Goal: Task Accomplishment & Management: Manage account settings

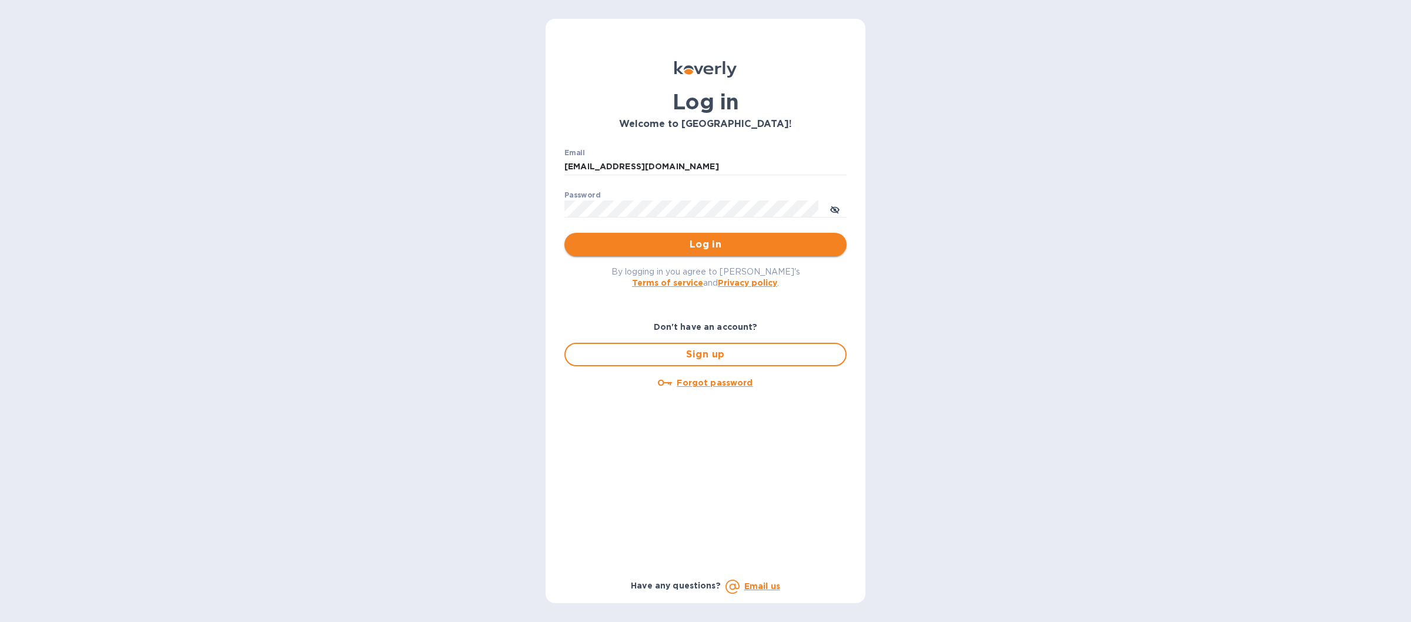
click at [655, 249] on span "Log in" at bounding box center [705, 245] width 263 height 14
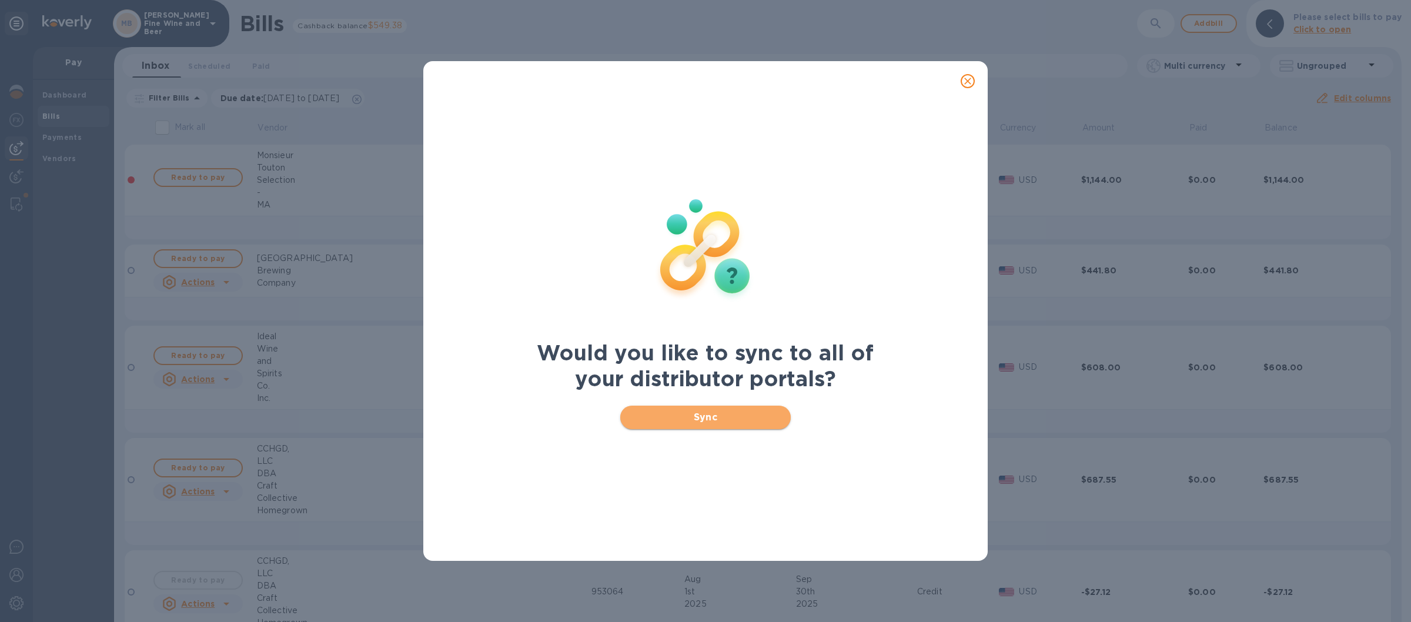
click at [656, 411] on span "Sync" at bounding box center [706, 417] width 152 height 14
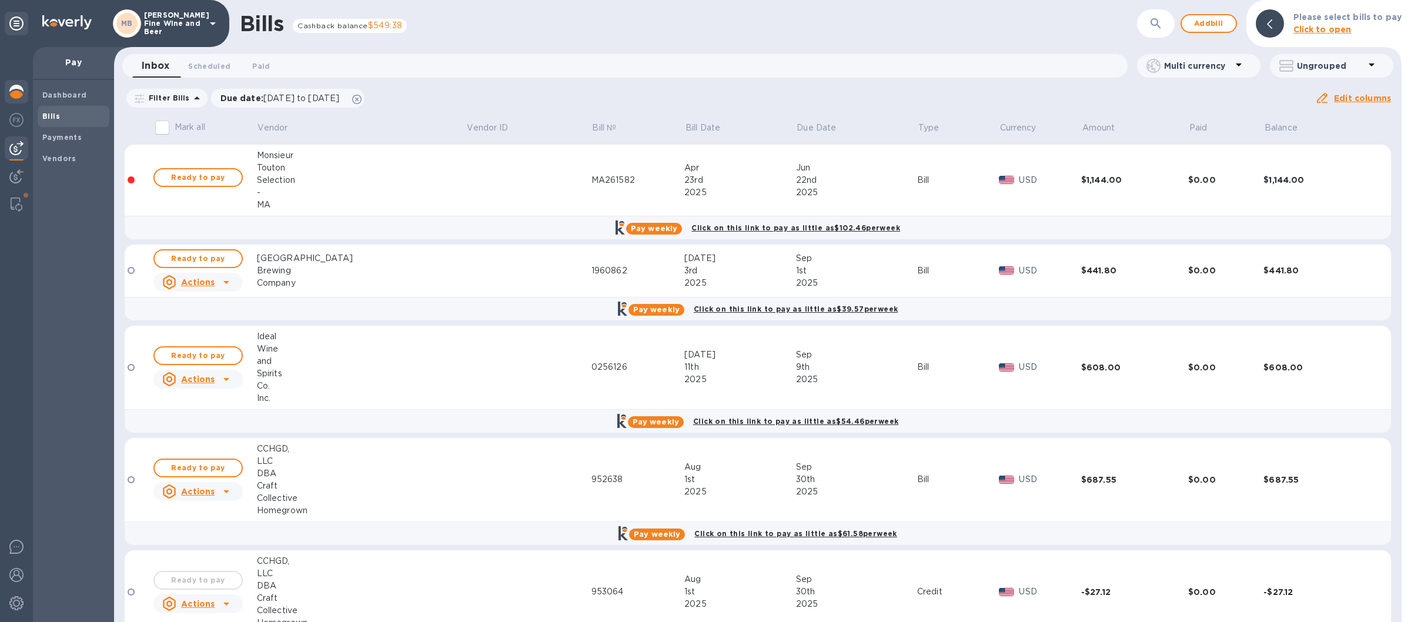
click at [17, 88] on img at bounding box center [16, 92] width 14 height 14
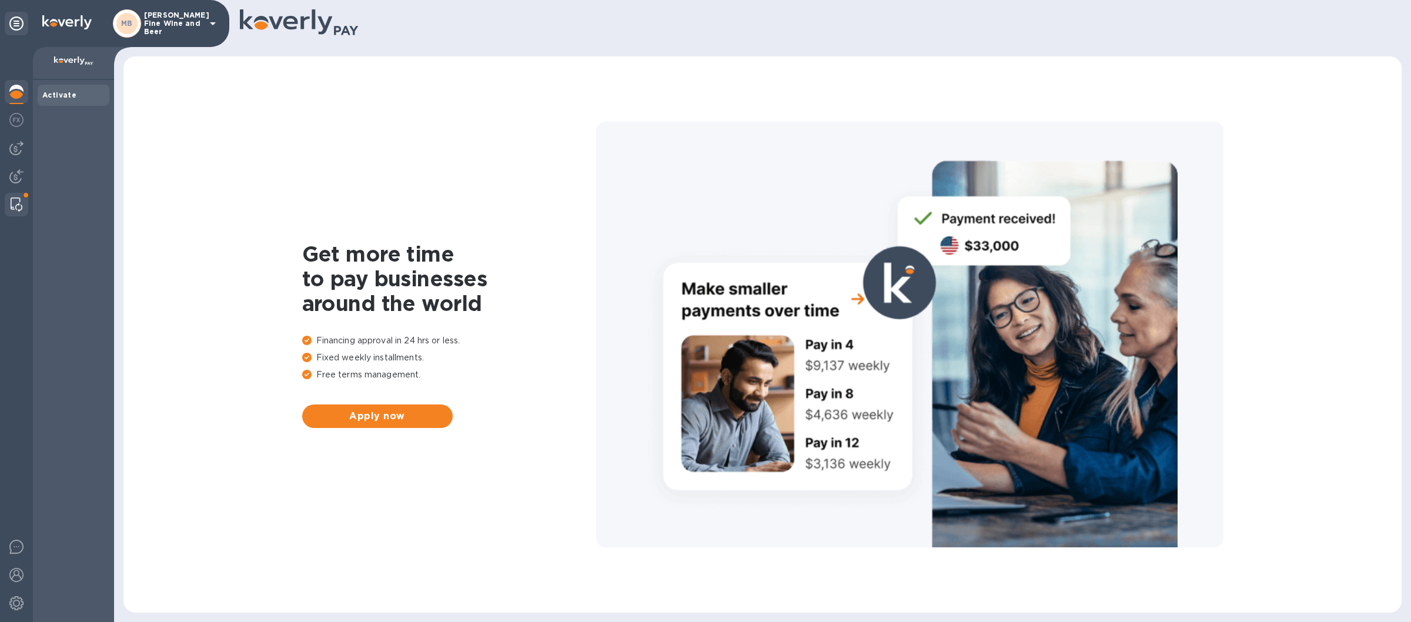
click at [12, 201] on img at bounding box center [17, 205] width 12 height 14
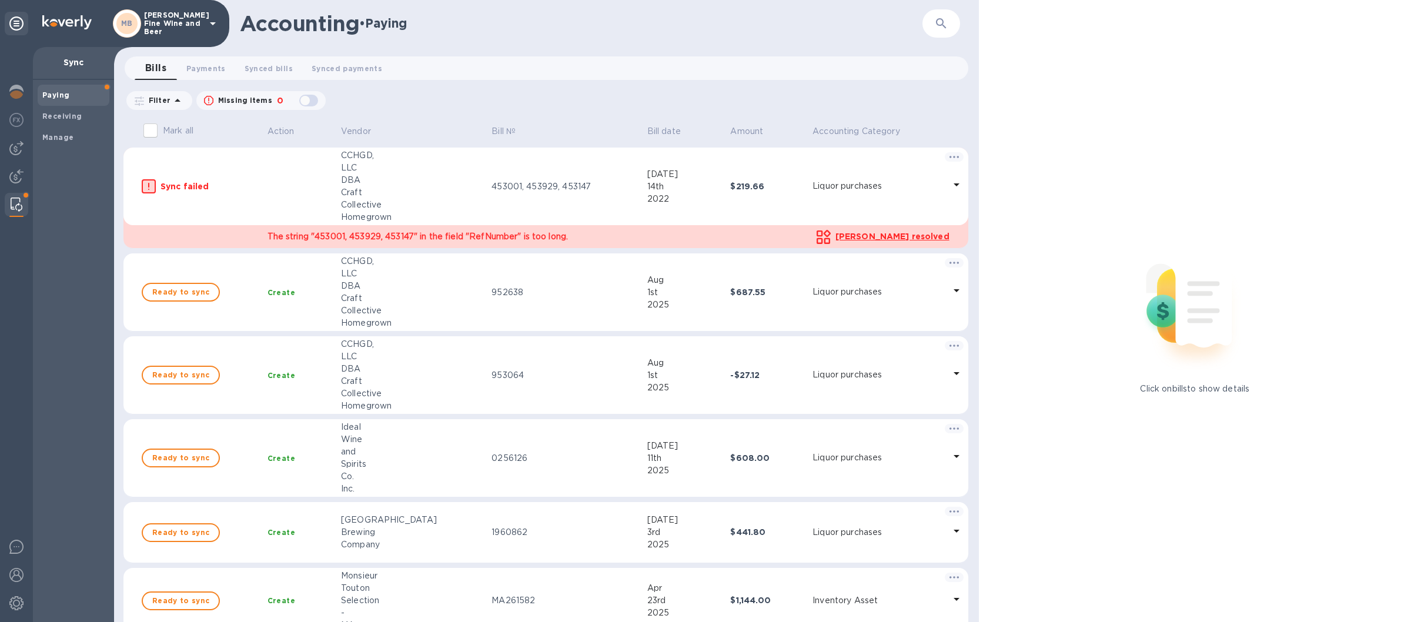
click at [61, 88] on div "Paying" at bounding box center [74, 95] width 72 height 21
click at [201, 70] on span "Payments 0" at bounding box center [205, 68] width 39 height 12
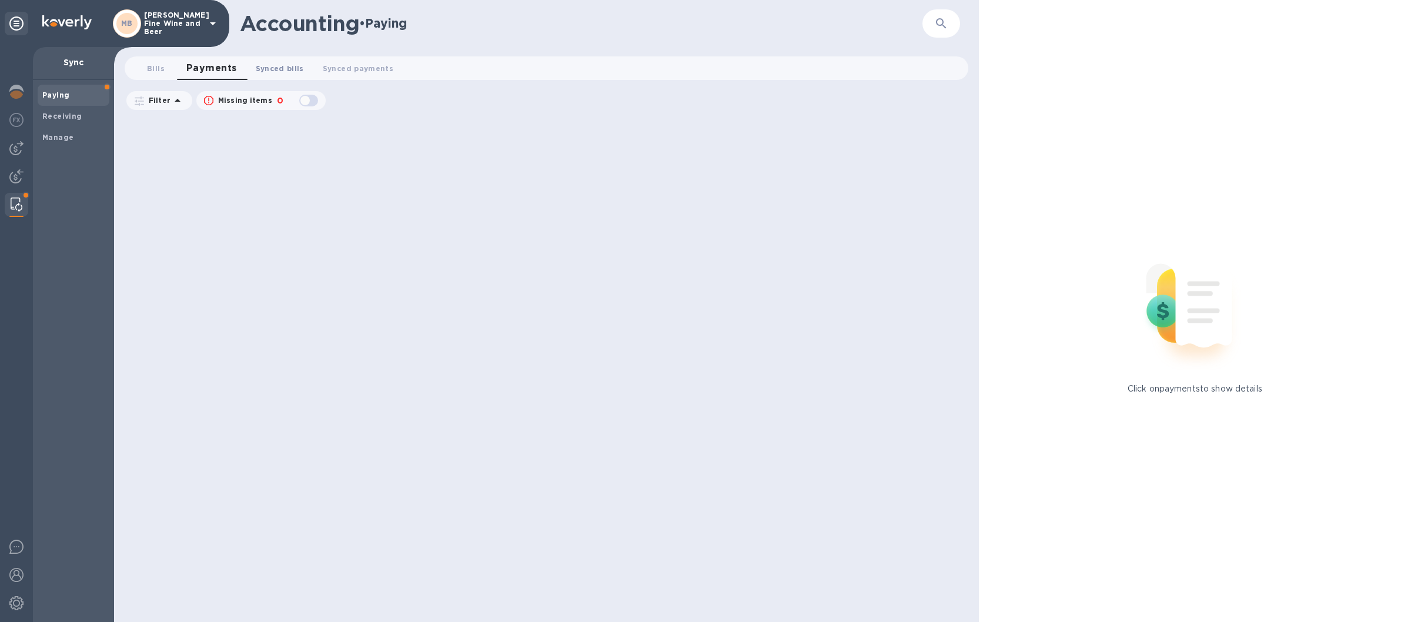
click at [277, 66] on span "Synced bills 0" at bounding box center [280, 68] width 48 height 12
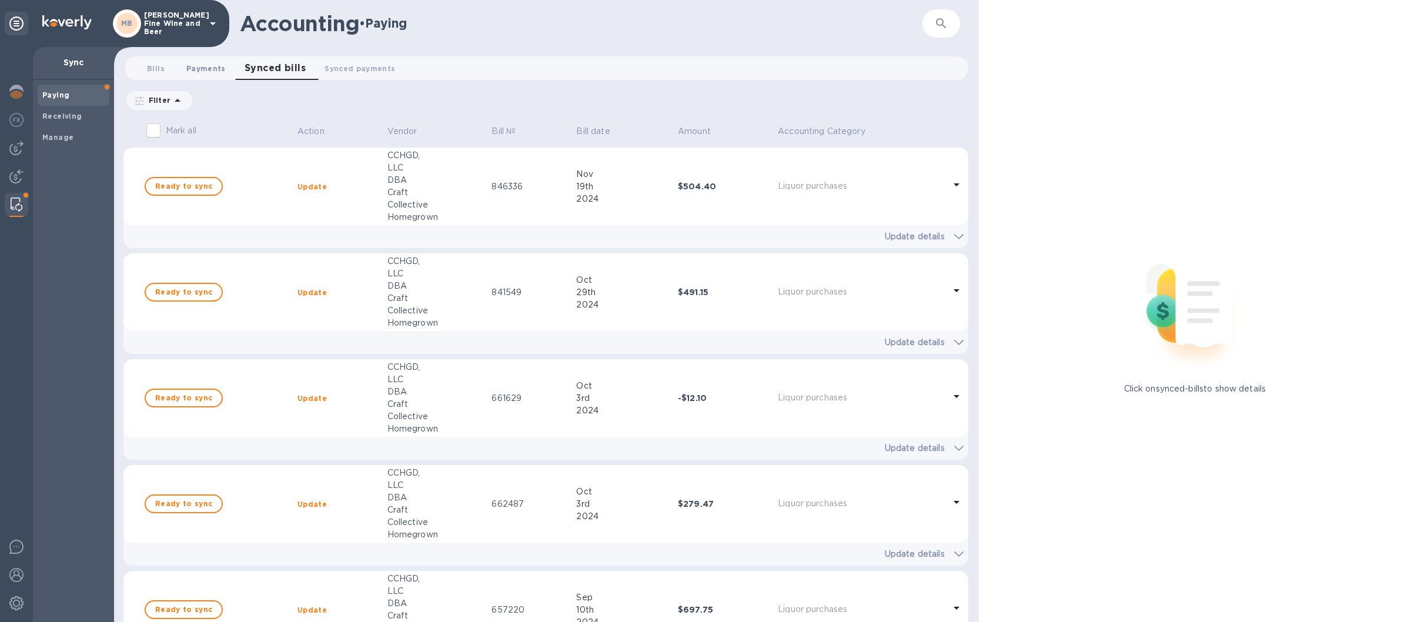
click at [196, 66] on span "Payments 0" at bounding box center [205, 68] width 39 height 12
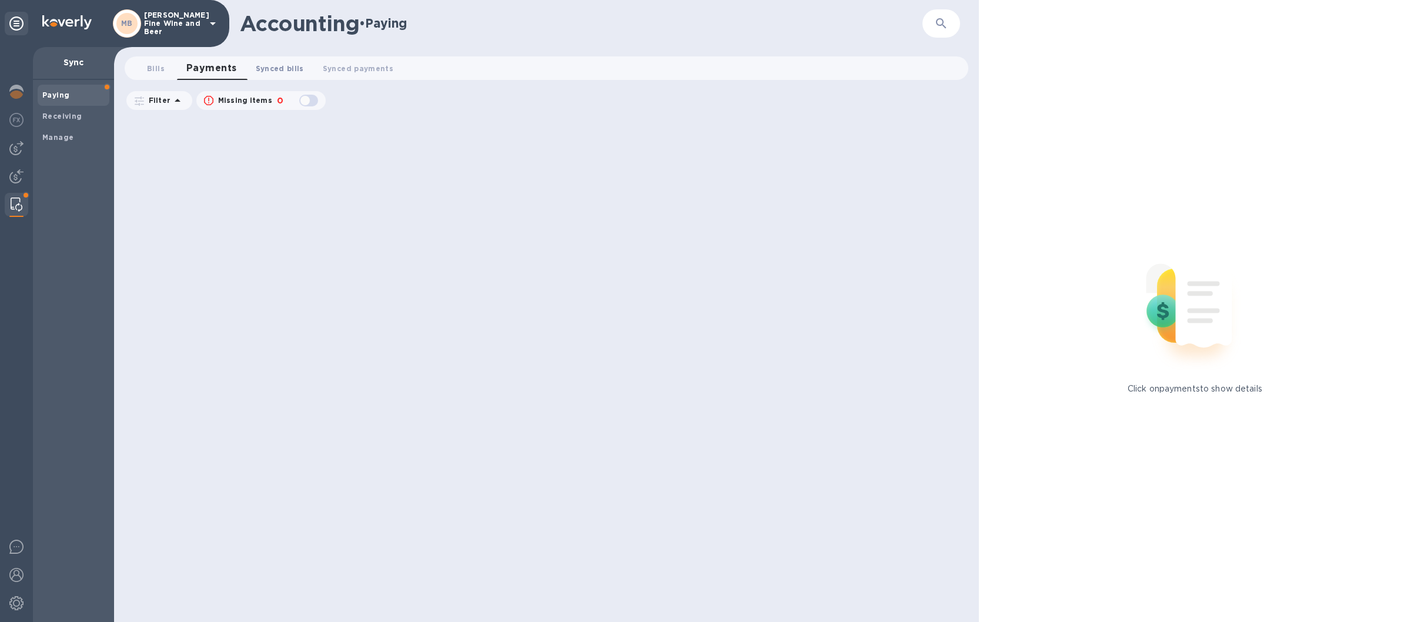
click at [282, 66] on span "Synced bills 0" at bounding box center [280, 68] width 48 height 12
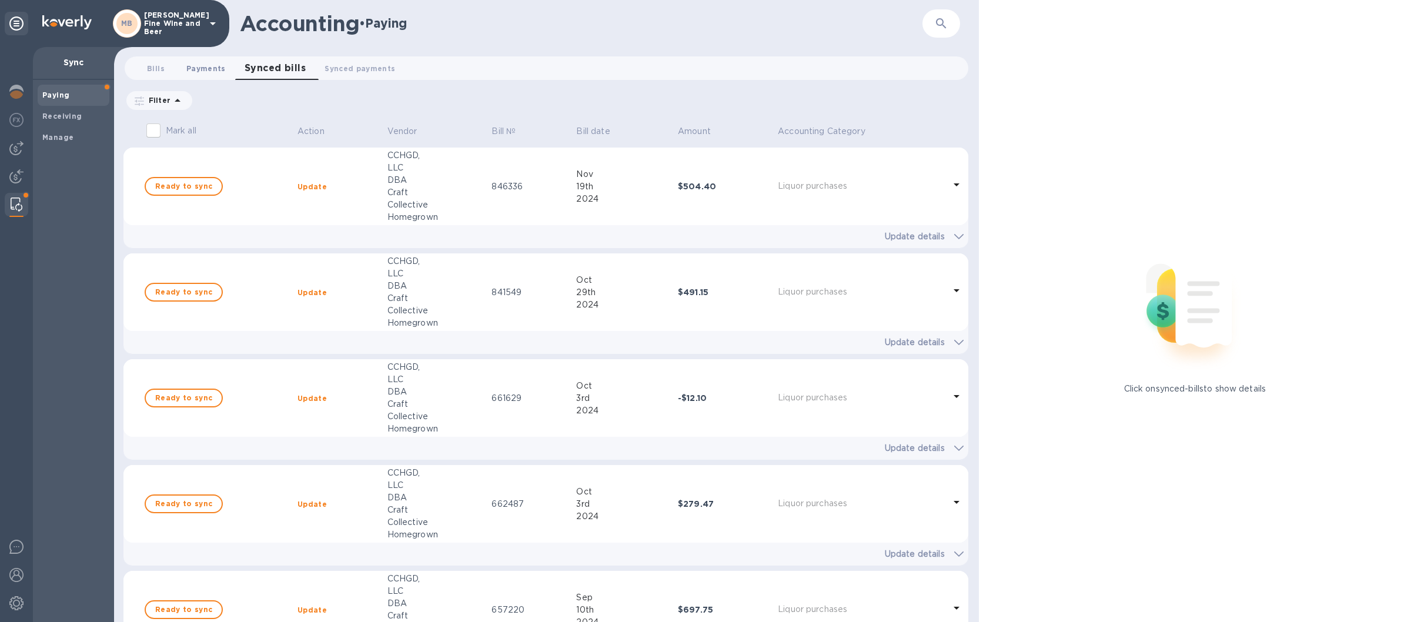
click at [201, 64] on span "Payments 0" at bounding box center [205, 68] width 39 height 12
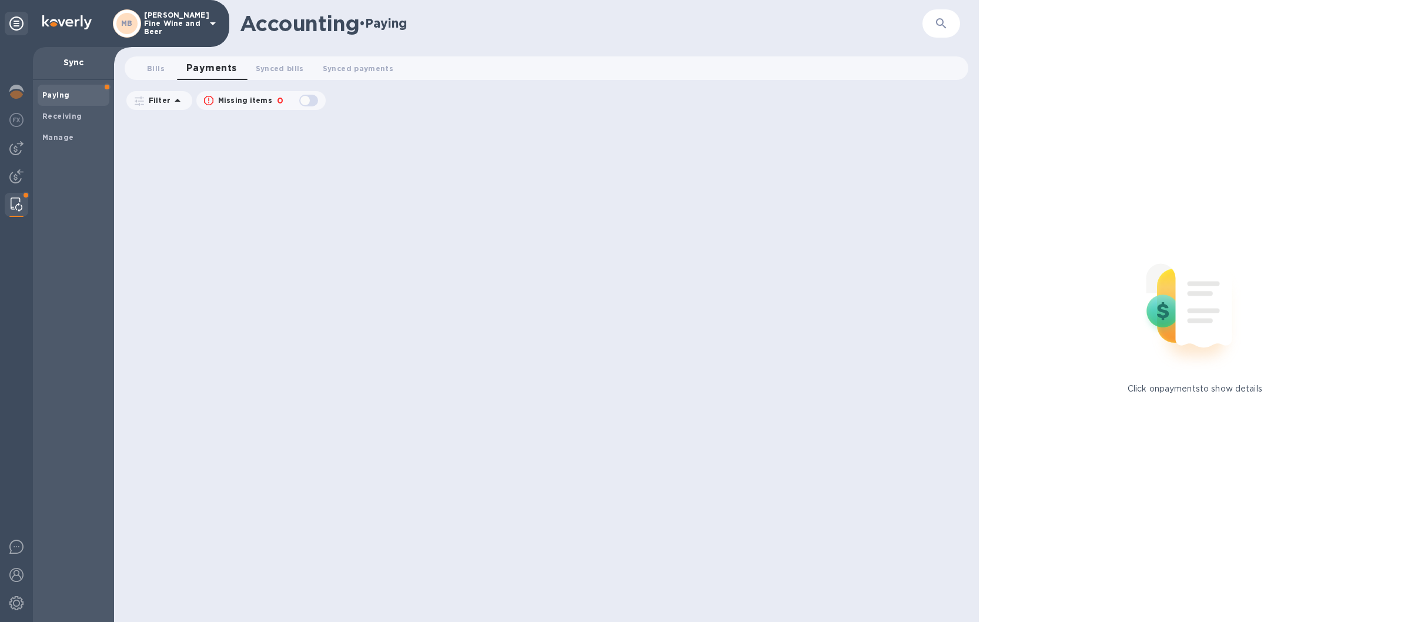
click at [174, 99] on icon at bounding box center [178, 101] width 14 height 14
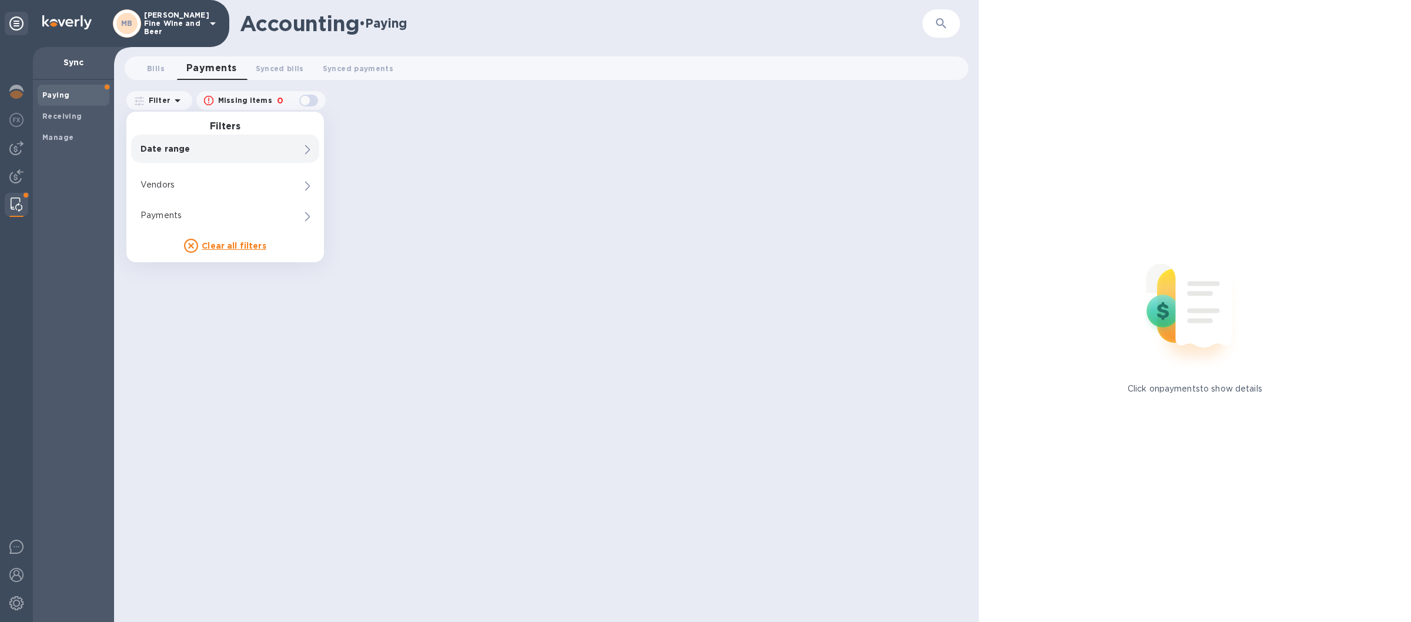
click at [472, 107] on div "Filter Filters Date range Vendors 0 Payments 0 Clear all filters Missing items 0" at bounding box center [547, 100] width 844 height 22
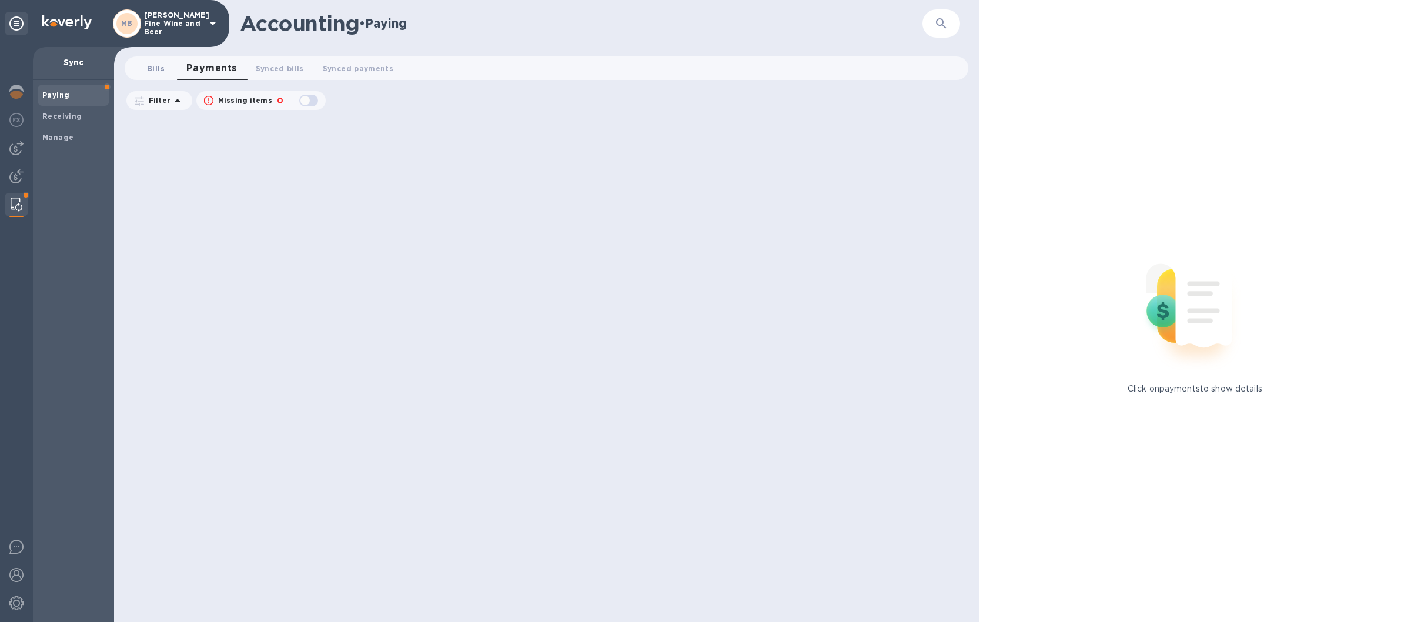
click at [155, 65] on span "Bills 0" at bounding box center [156, 68] width 18 height 12
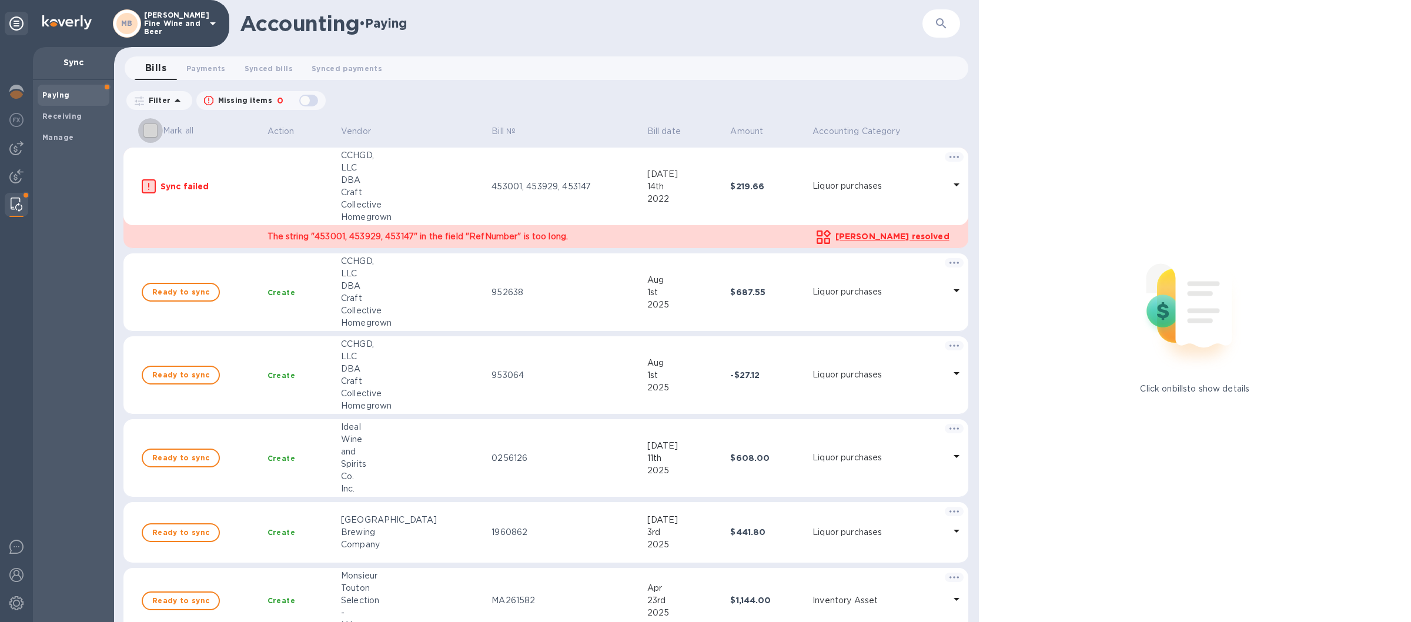
click at [148, 125] on input "Mark all" at bounding box center [150, 130] width 25 height 25
click at [148, 132] on input "Mark all" at bounding box center [150, 130] width 25 height 25
checkbox input "true"
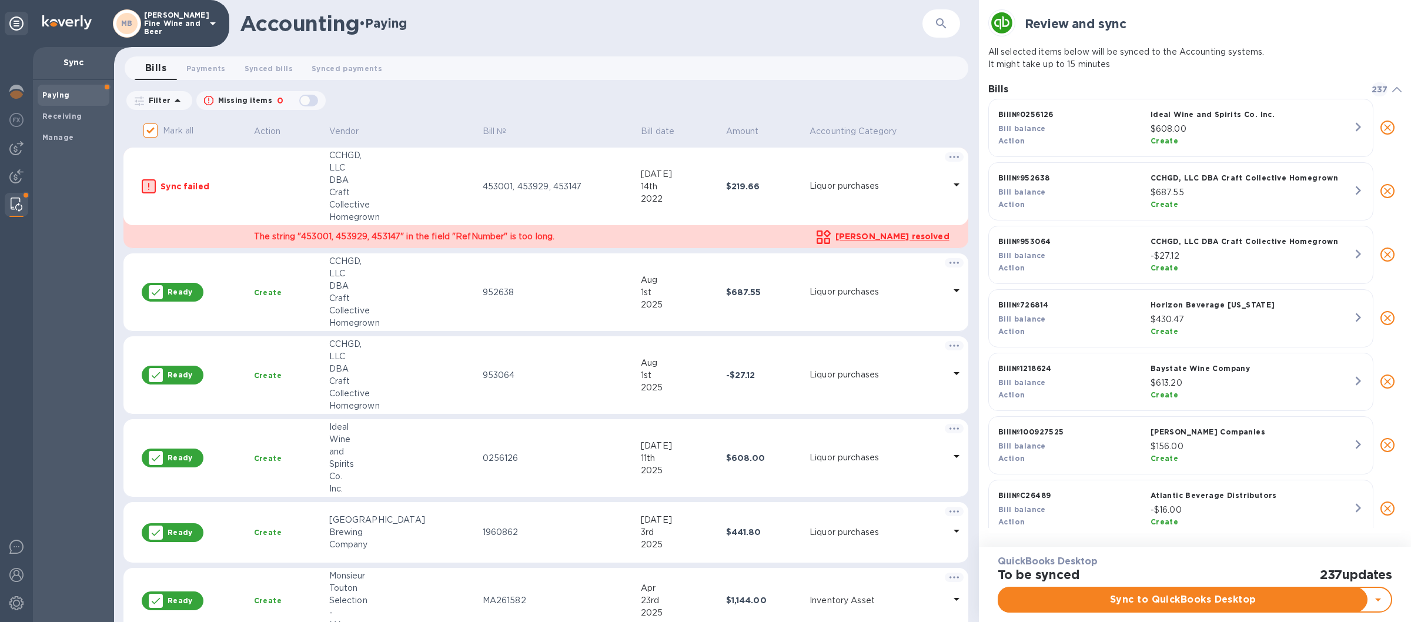
scroll to position [419, 403]
click at [212, 69] on span "Payments 0" at bounding box center [205, 68] width 39 height 12
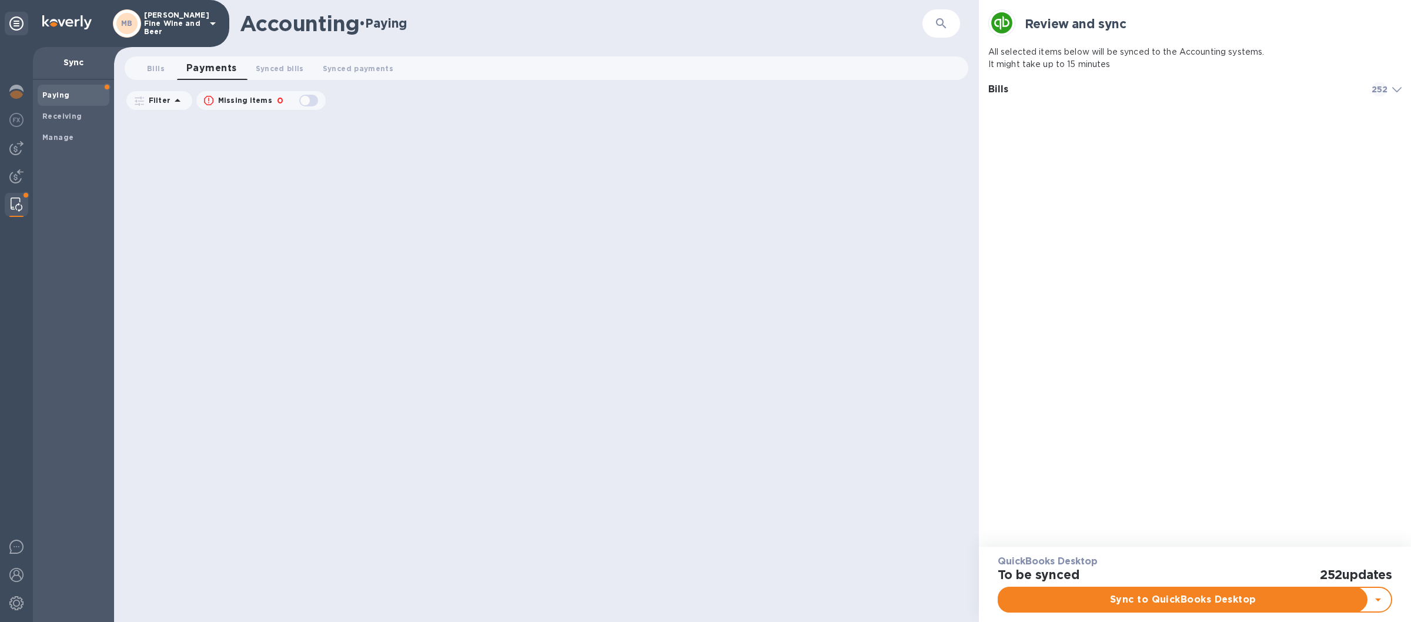
scroll to position [1, 0]
click at [56, 94] on b "Paying" at bounding box center [55, 95] width 27 height 9
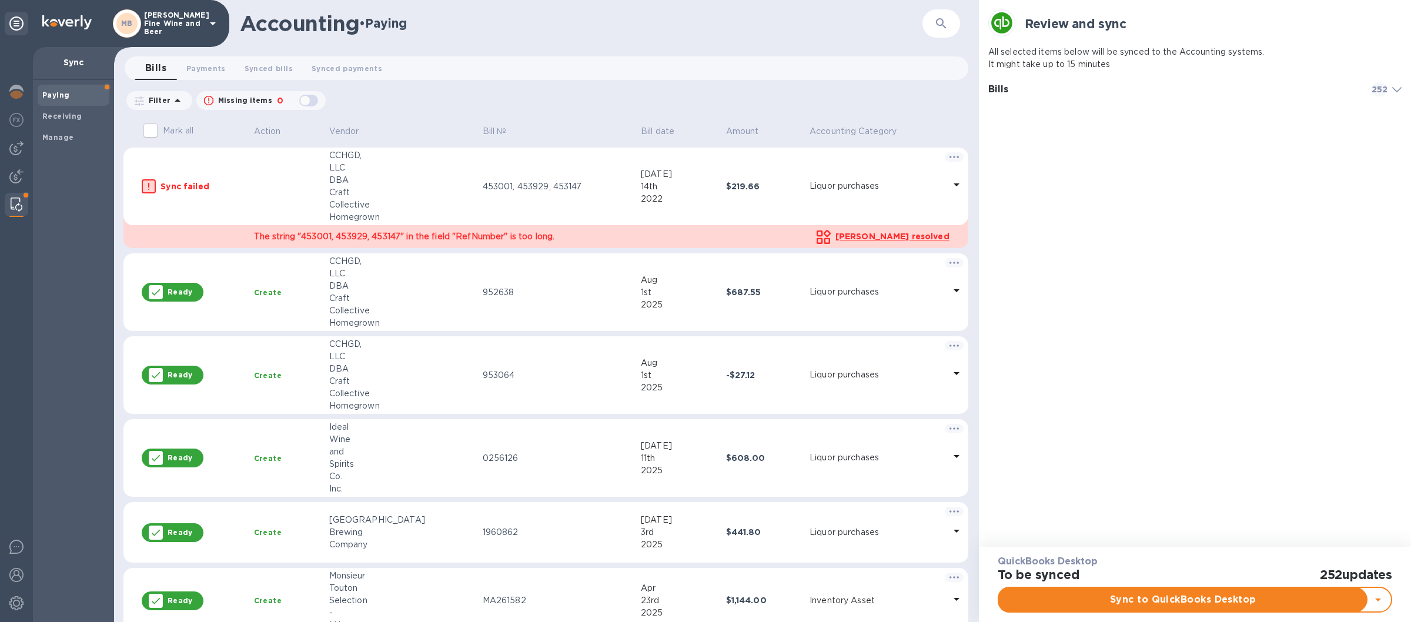
checkbox input "true"
click at [15, 150] on img at bounding box center [16, 148] width 14 height 14
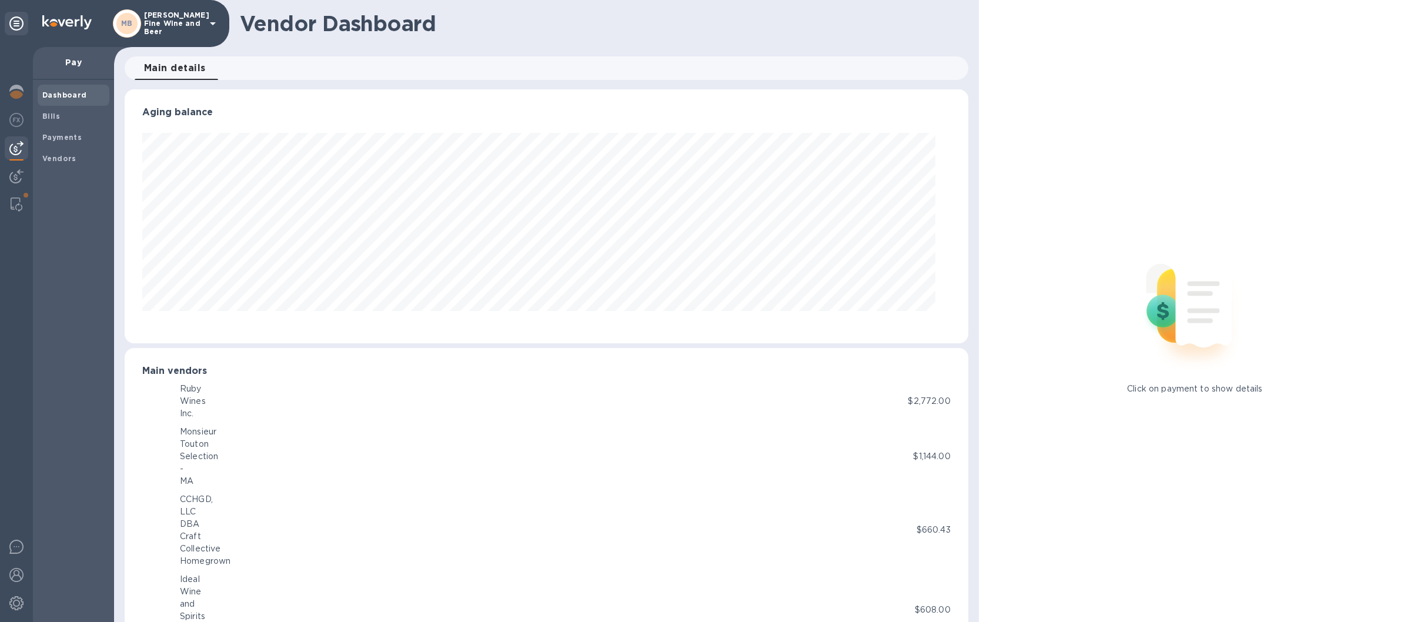
scroll to position [254, 829]
click at [60, 141] on b "Payments" at bounding box center [61, 137] width 39 height 9
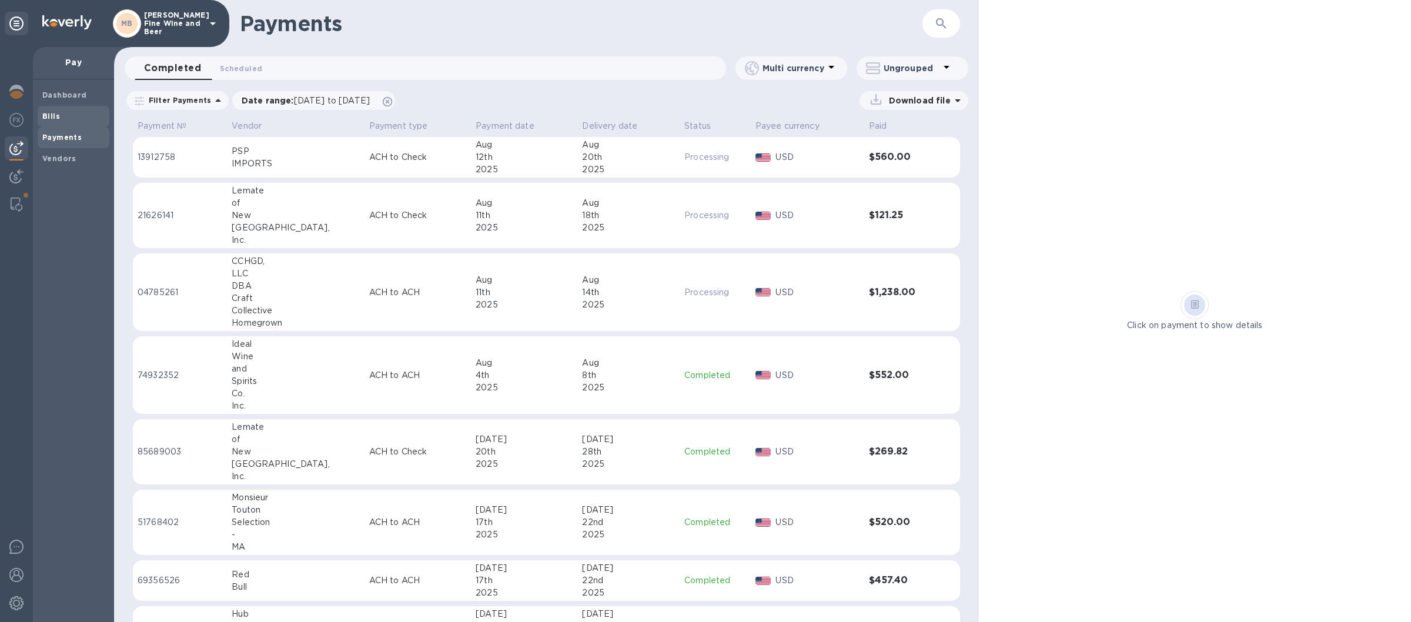
click at [65, 113] on span "Bills" at bounding box center [73, 117] width 62 height 12
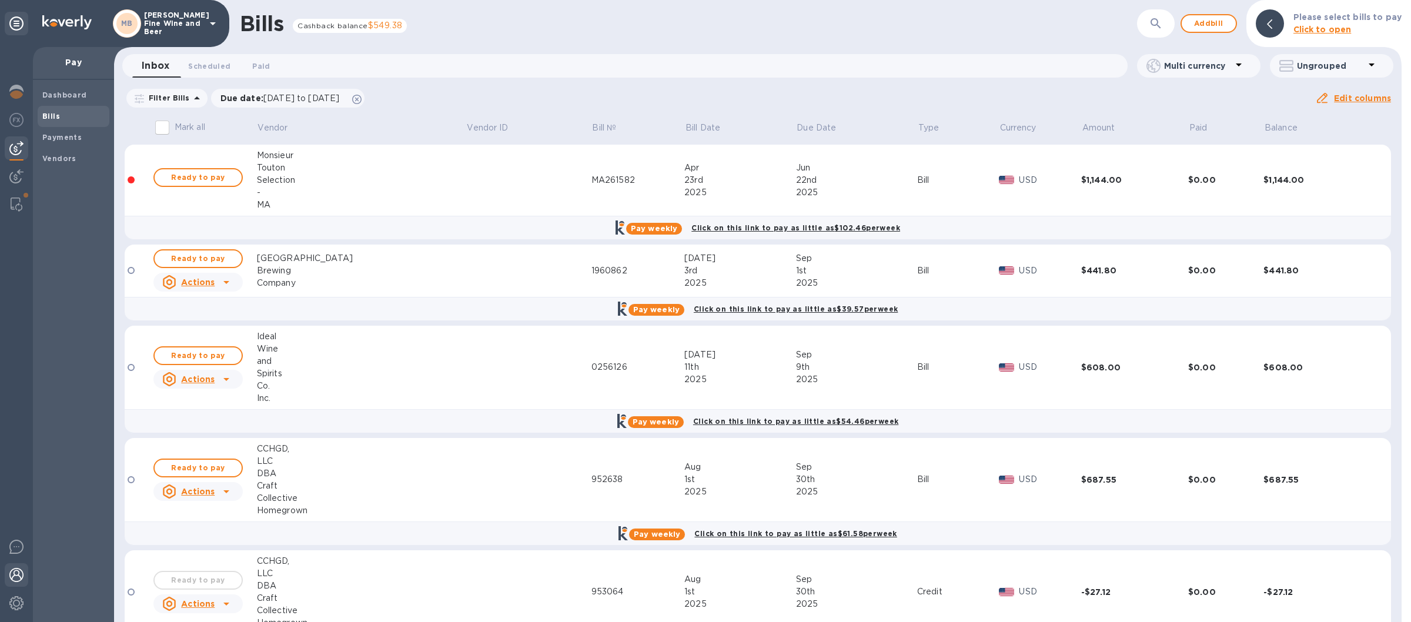
click at [14, 577] on img at bounding box center [16, 575] width 14 height 14
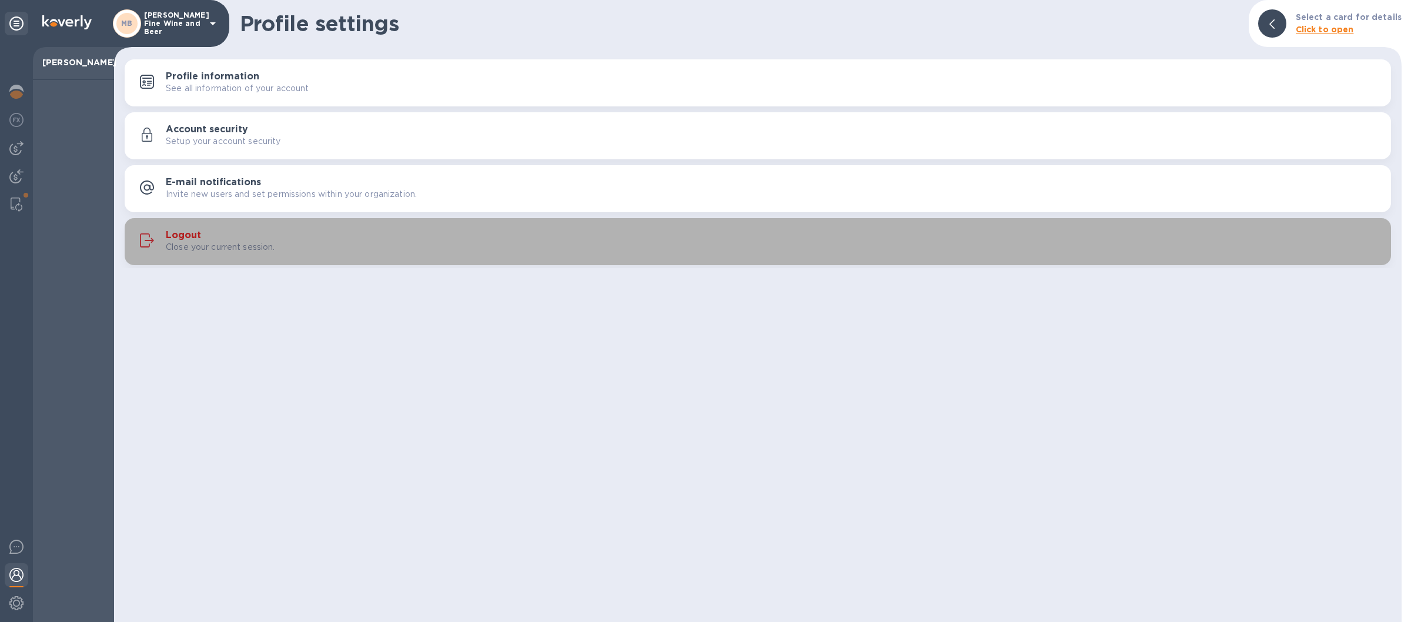
click at [413, 246] on div "Close your current session." at bounding box center [774, 247] width 1216 height 12
